Goal: Information Seeking & Learning: Learn about a topic

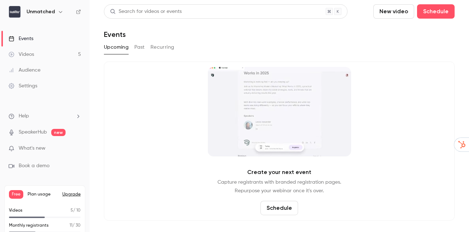
click at [140, 46] on button "Past" at bounding box center [139, 47] width 10 height 11
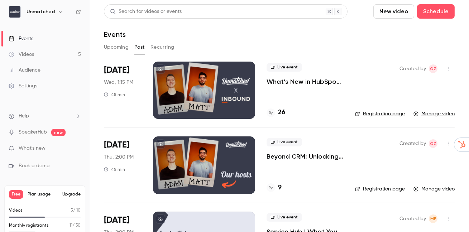
click at [293, 77] on p "What’s New in HubSpot? INBOUND edition" at bounding box center [305, 81] width 77 height 9
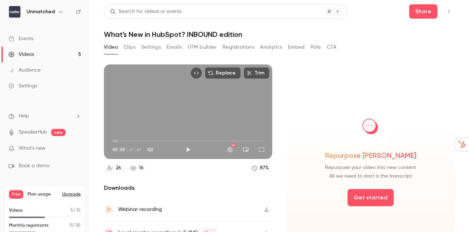
click at [271, 49] on button "Analytics" at bounding box center [271, 47] width 22 height 11
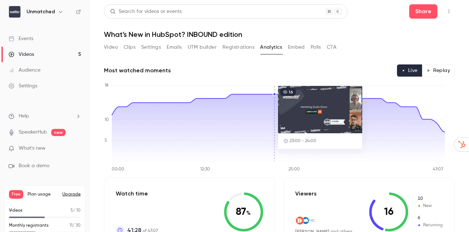
scroll to position [61, 0]
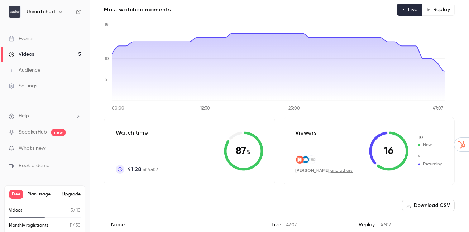
click at [331, 172] on link "and others" at bounding box center [342, 171] width 22 height 4
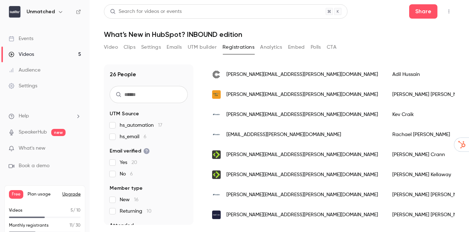
scroll to position [14, 0]
